Goal: Navigation & Orientation: Find specific page/section

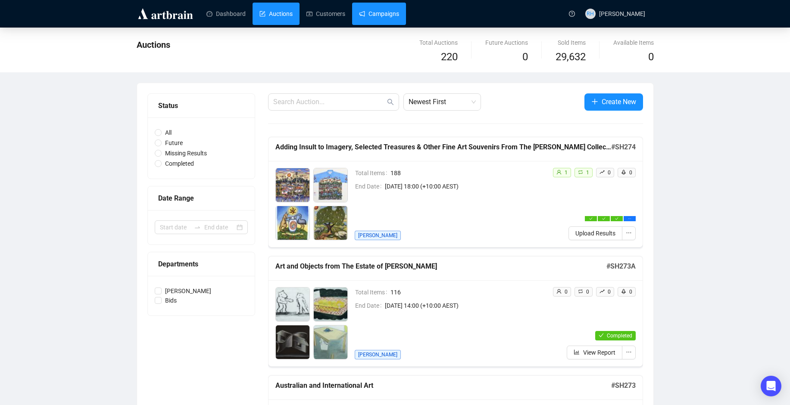
click at [370, 14] on link "Campaigns" at bounding box center [379, 14] width 40 height 22
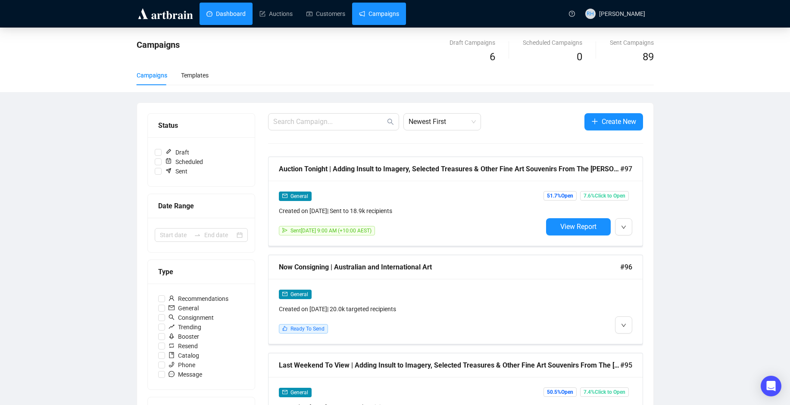
click at [226, 15] on link "Dashboard" at bounding box center [225, 14] width 39 height 22
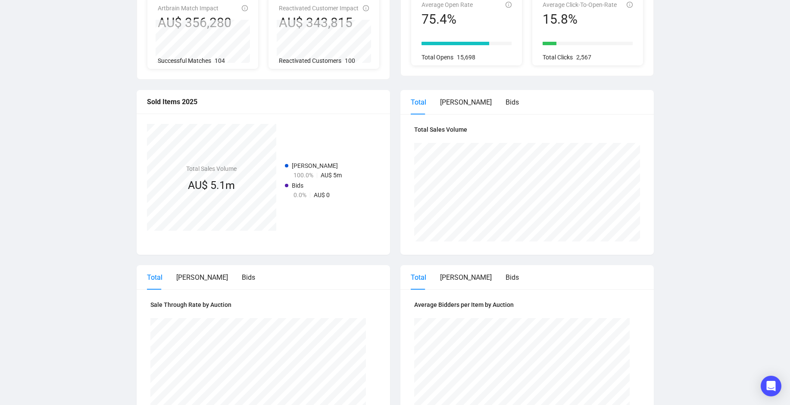
scroll to position [43, 0]
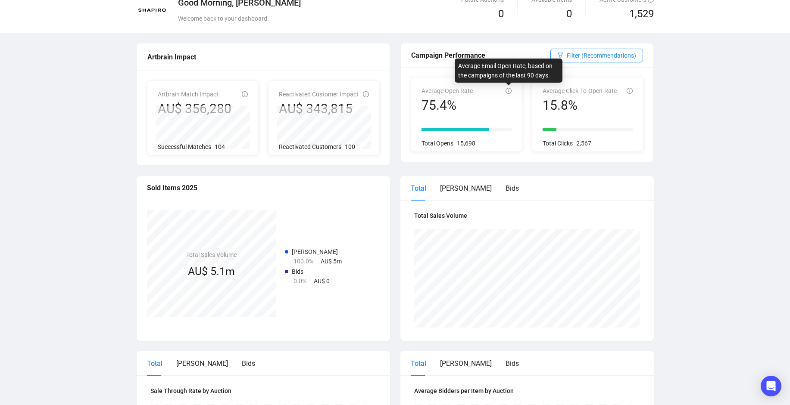
click at [506, 89] on icon "info-circle" at bounding box center [508, 91] width 6 height 6
click at [507, 92] on icon "info-circle" at bounding box center [508, 91] width 6 height 6
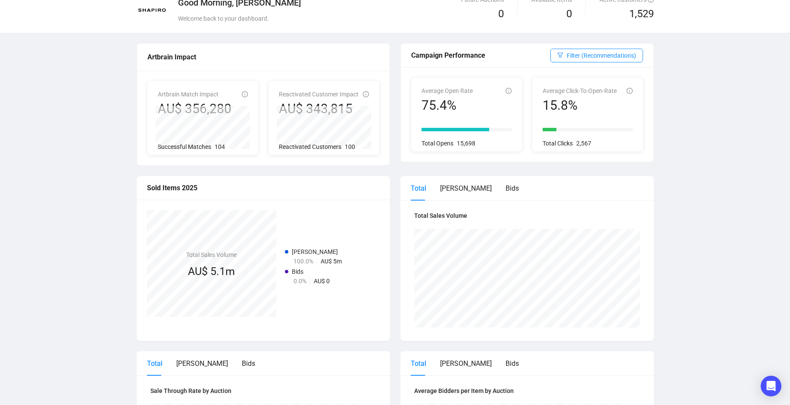
scroll to position [0, 0]
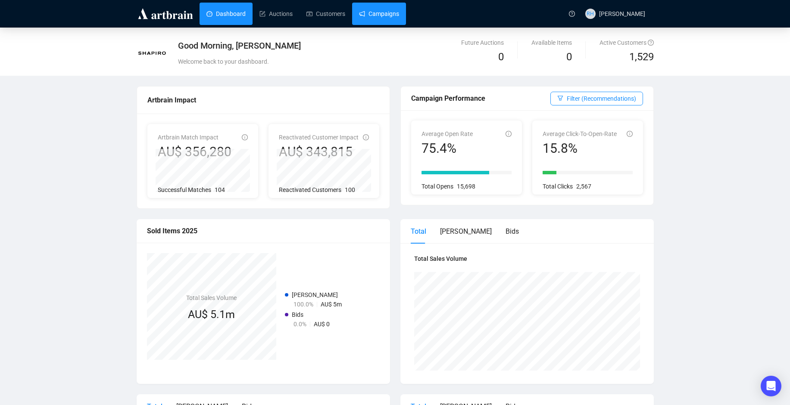
click at [372, 19] on link "Campaigns" at bounding box center [379, 14] width 40 height 22
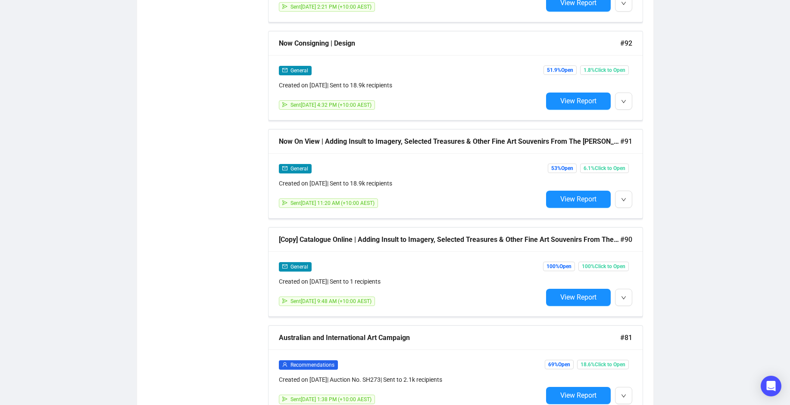
scroll to position [401, 0]
